Goal: Information Seeking & Learning: Learn about a topic

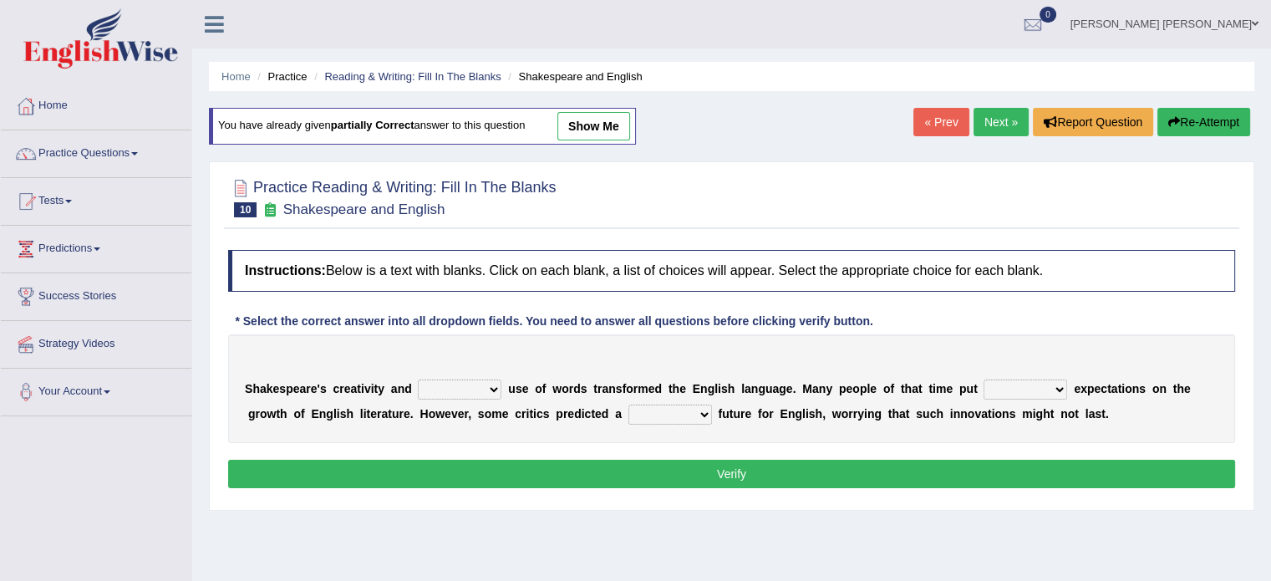
click at [418, 385] on select "idealized intensive fancied inventive" at bounding box center [460, 389] width 84 height 20
select select "inventive"
click at [418, 379] on select "idealized intensive fancied inventive" at bounding box center [460, 389] width 84 height 20
click at [984, 389] on select "wide much high more" at bounding box center [1026, 389] width 84 height 20
select select "high"
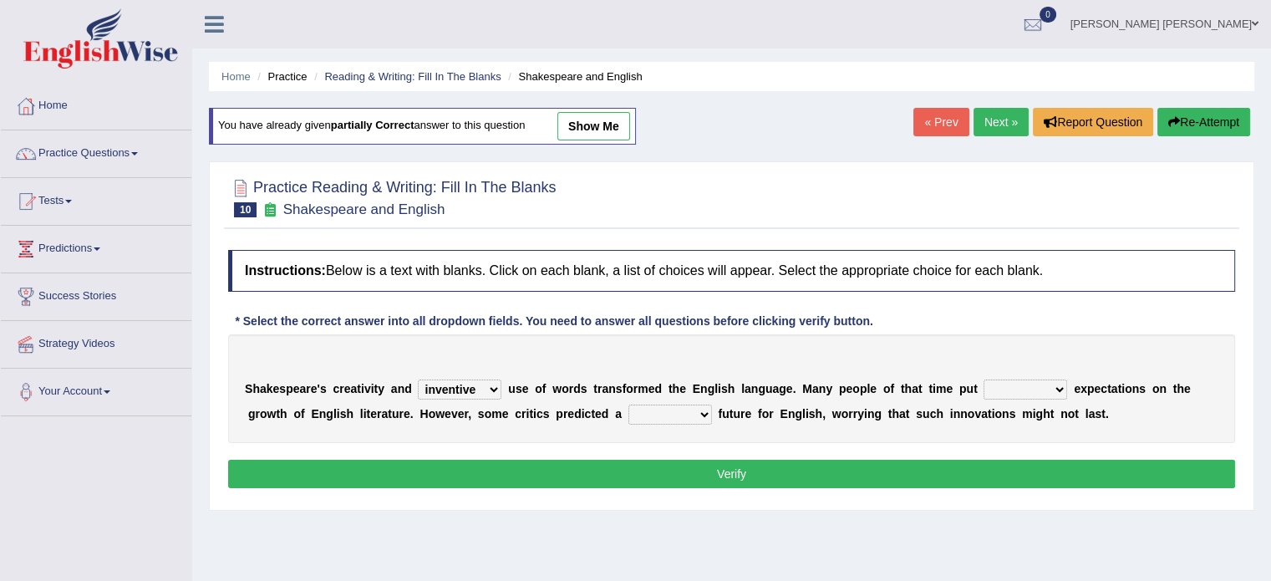
click at [984, 379] on select "wide much high more" at bounding box center [1026, 389] width 84 height 20
click at [628, 411] on select "monetary promising irresistible daunting" at bounding box center [670, 414] width 84 height 20
select select "daunting"
click at [628, 404] on select "monetary promising irresistible daunting" at bounding box center [670, 414] width 84 height 20
click at [716, 474] on button "Verify" at bounding box center [731, 474] width 1007 height 28
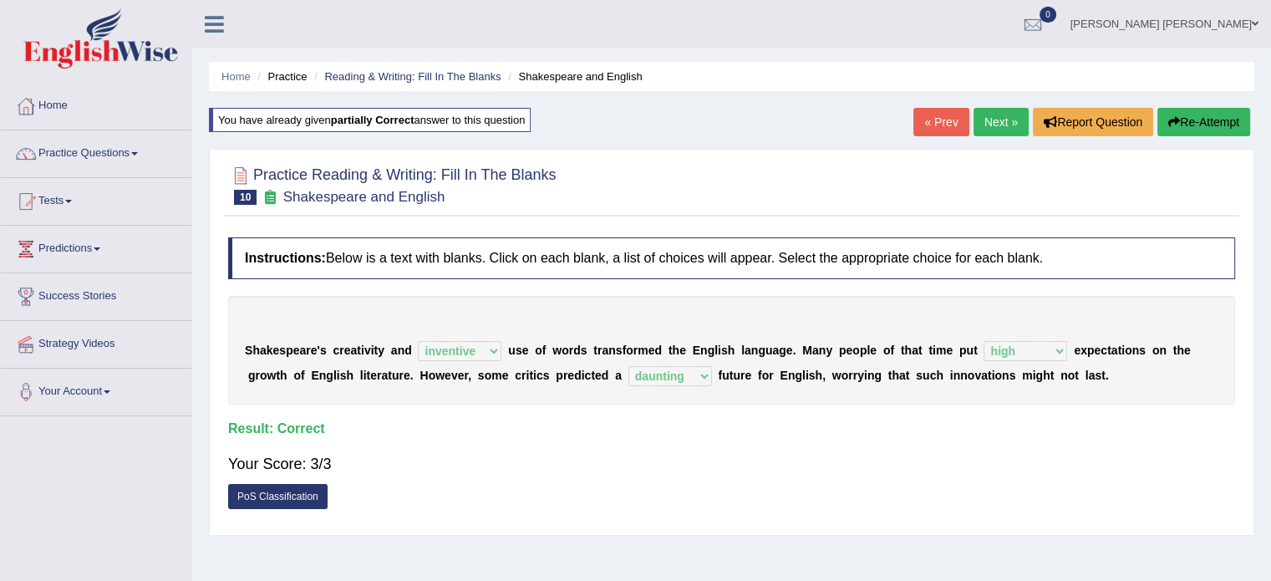
click at [993, 130] on link "Next »" at bounding box center [1001, 122] width 55 height 28
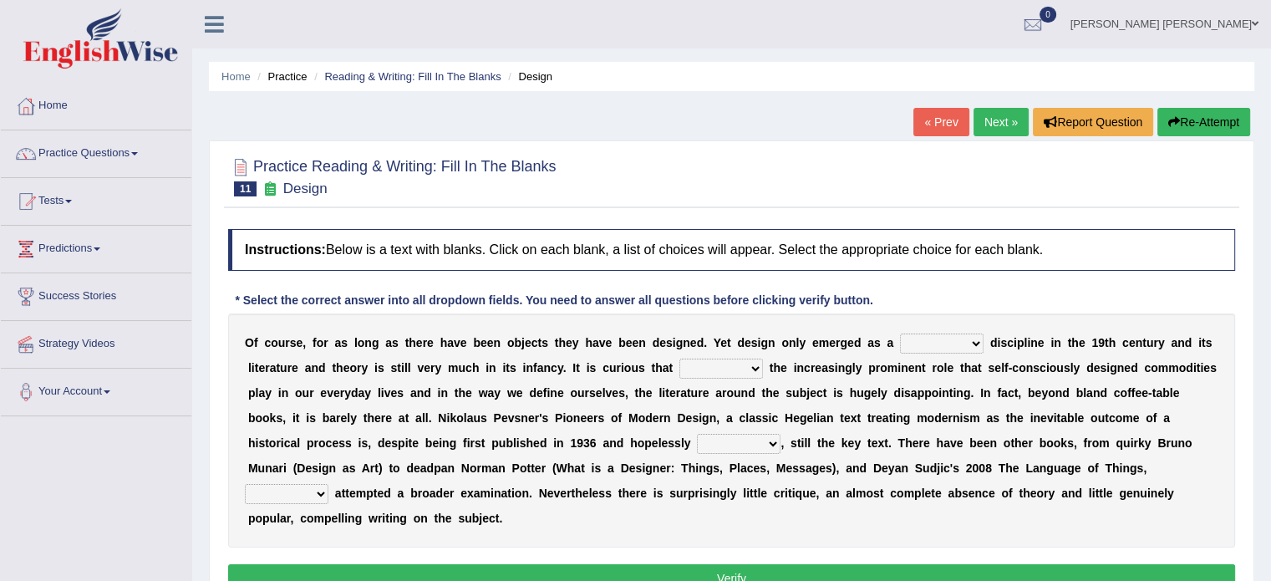
click at [900, 338] on select "bilateral ubiquitous foremost dedicated" at bounding box center [942, 343] width 84 height 20
click at [679, 367] on select "since despite within through" at bounding box center [721, 369] width 84 height 20
click at [679, 371] on select "since despite within through" at bounding box center [721, 369] width 84 height 20
click at [679, 365] on select "since despite within through" at bounding box center [721, 369] width 84 height 20
click at [768, 426] on div "O f c o u r s e , f o r a s l o n g a s t h e r e h a v e b e e n o b j e c t s…" at bounding box center [731, 430] width 1007 height 234
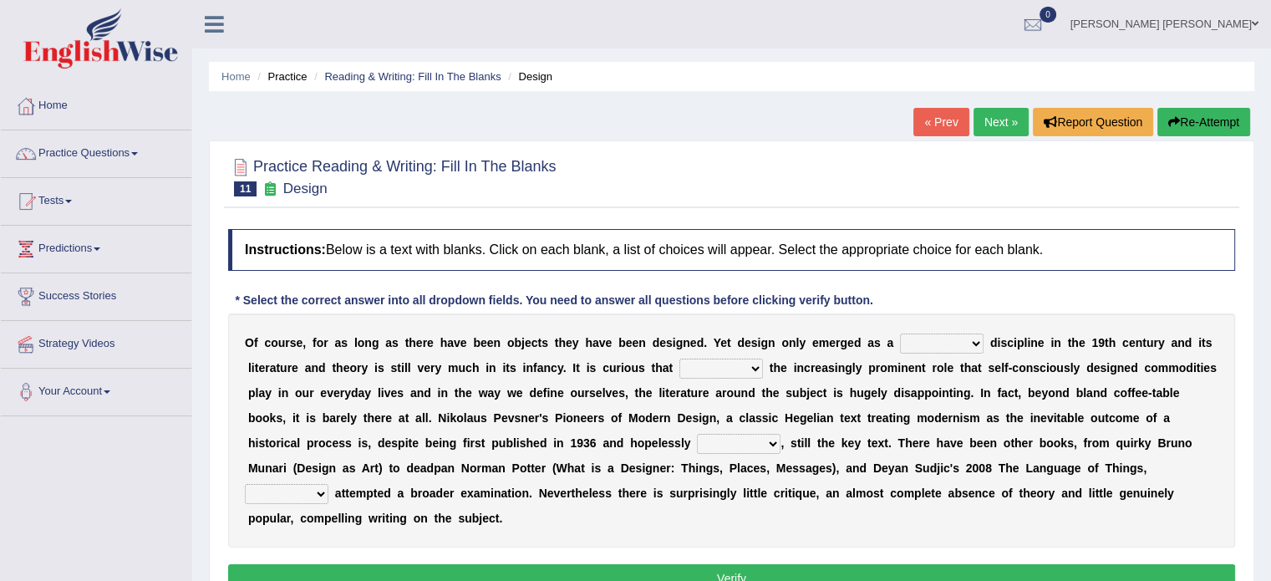
click at [697, 437] on select "dates dating date dated" at bounding box center [739, 444] width 84 height 20
select select "dated"
click at [697, 434] on select "dates dating date dated" at bounding box center [739, 444] width 84 height 20
click at [328, 484] on select "which then however as" at bounding box center [287, 494] width 84 height 20
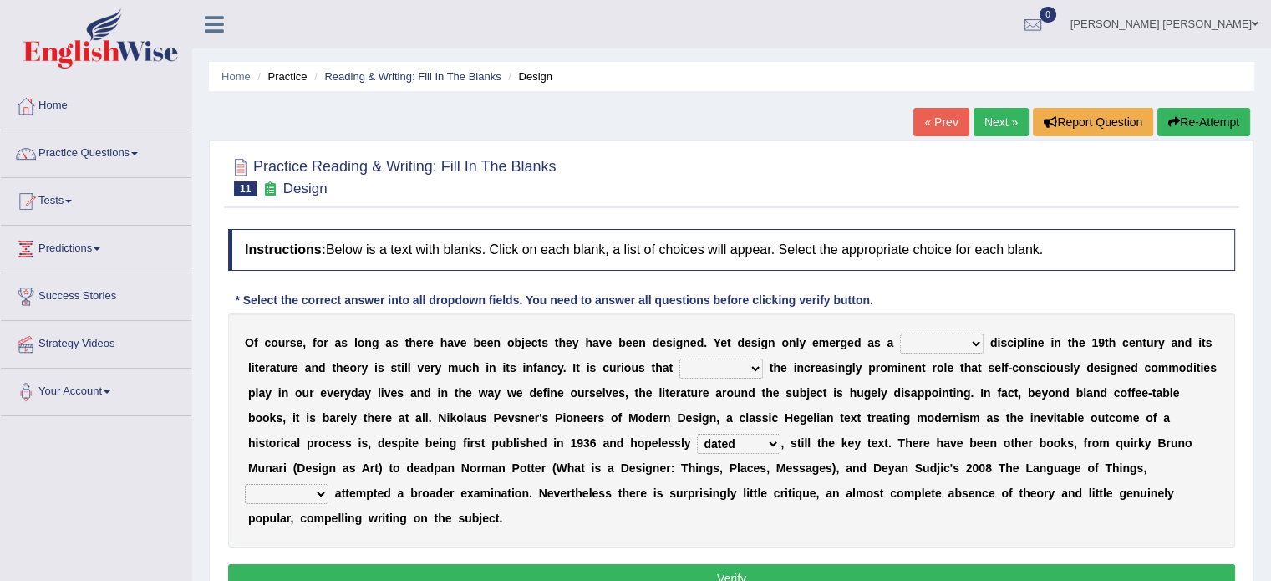
click at [328, 484] on select "which then however as" at bounding box center [287, 494] width 84 height 20
select select "which"
click at [328, 484] on select "which then however as" at bounding box center [287, 494] width 84 height 20
click at [679, 366] on select "since despite within through" at bounding box center [721, 369] width 84 height 20
select select "since"
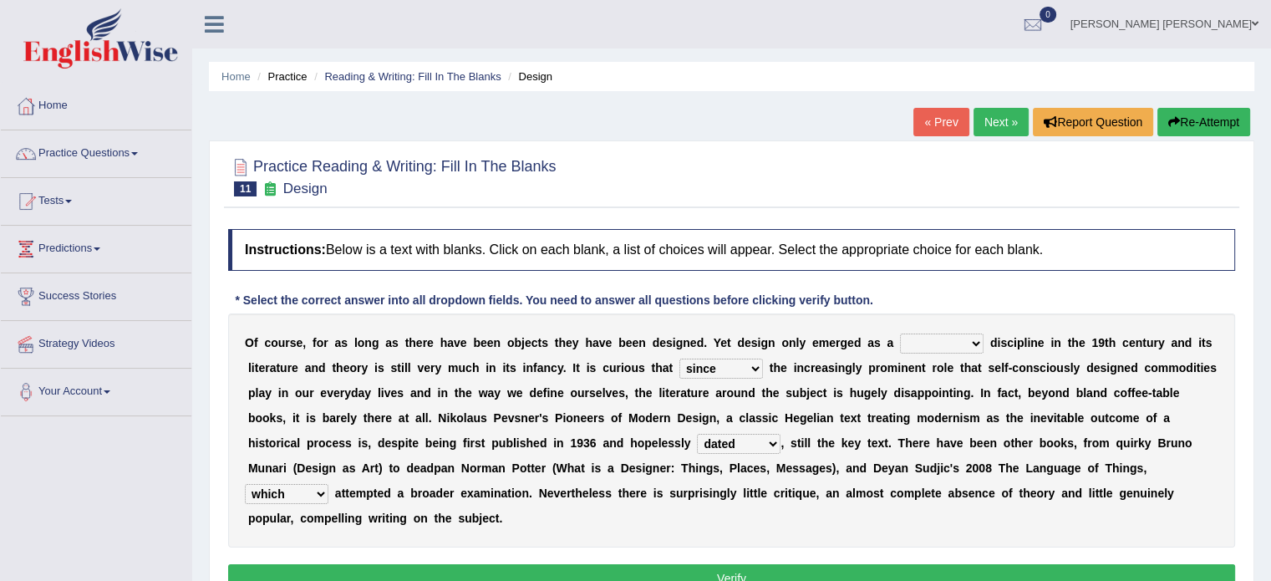
click at [679, 359] on select "since despite within through" at bounding box center [721, 369] width 84 height 20
click at [900, 340] on select "bilateral ubiquitous foremost dedicated" at bounding box center [942, 343] width 84 height 20
select select "bilateral"
click at [900, 333] on select "bilateral ubiquitous foremost dedicated" at bounding box center [942, 343] width 84 height 20
click at [724, 564] on button "Verify" at bounding box center [731, 578] width 1007 height 28
